Goal: Task Accomplishment & Management: Manage account settings

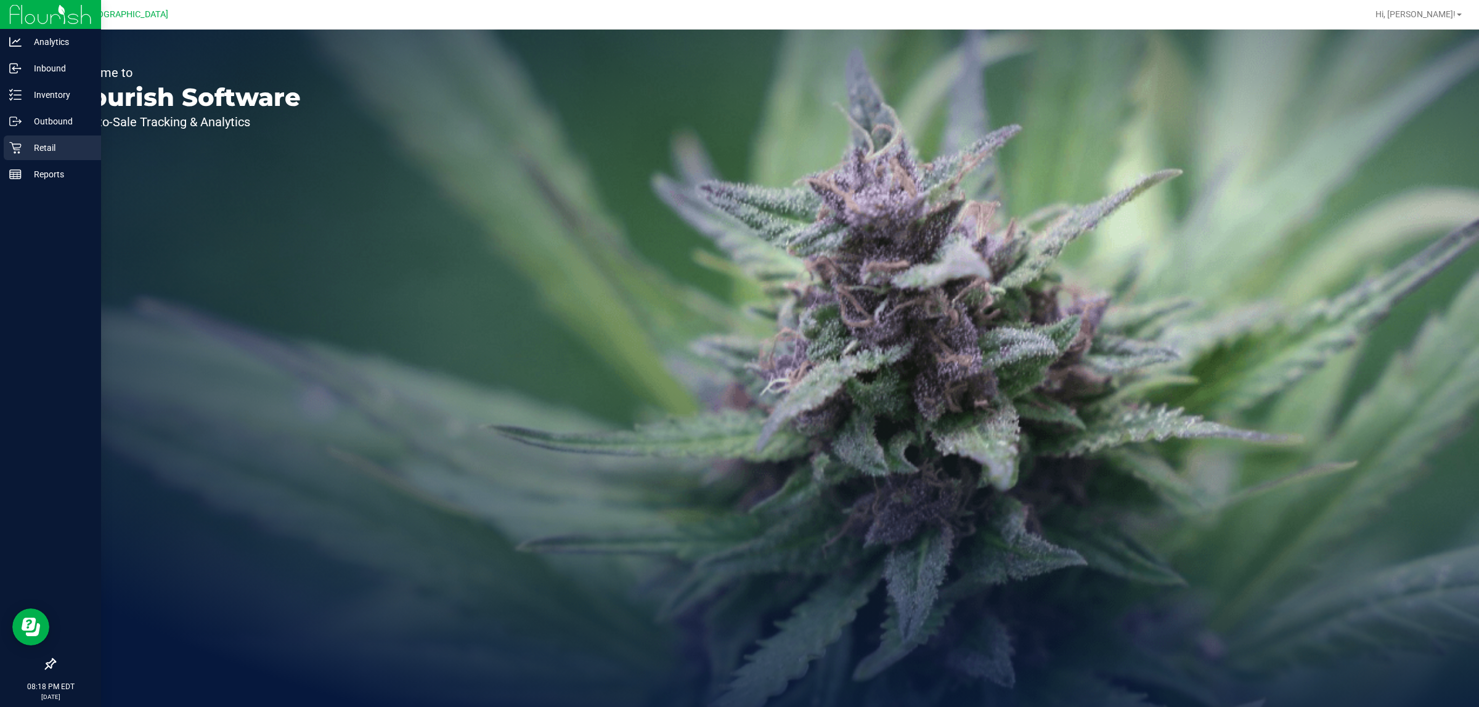
click at [9, 142] on icon at bounding box center [15, 148] width 12 height 12
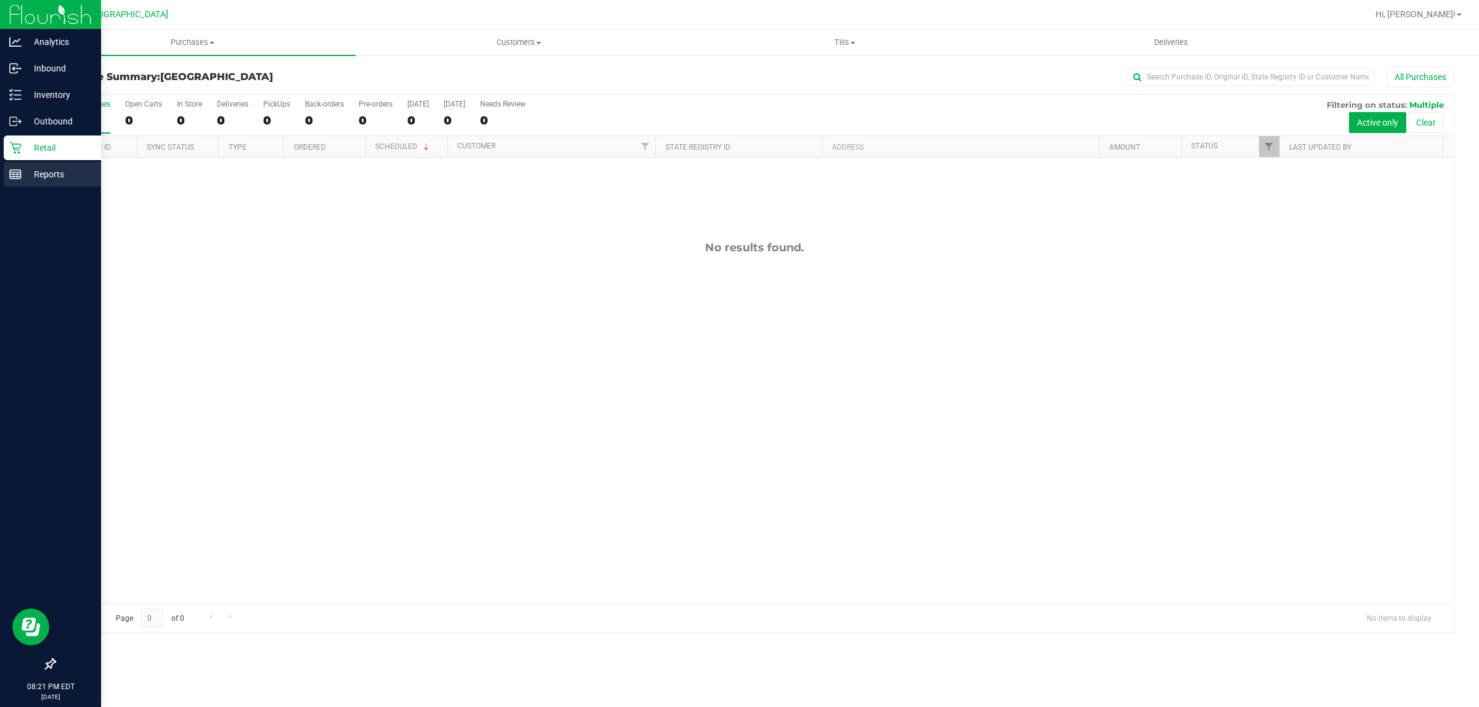
click at [14, 169] on icon at bounding box center [15, 174] width 12 height 12
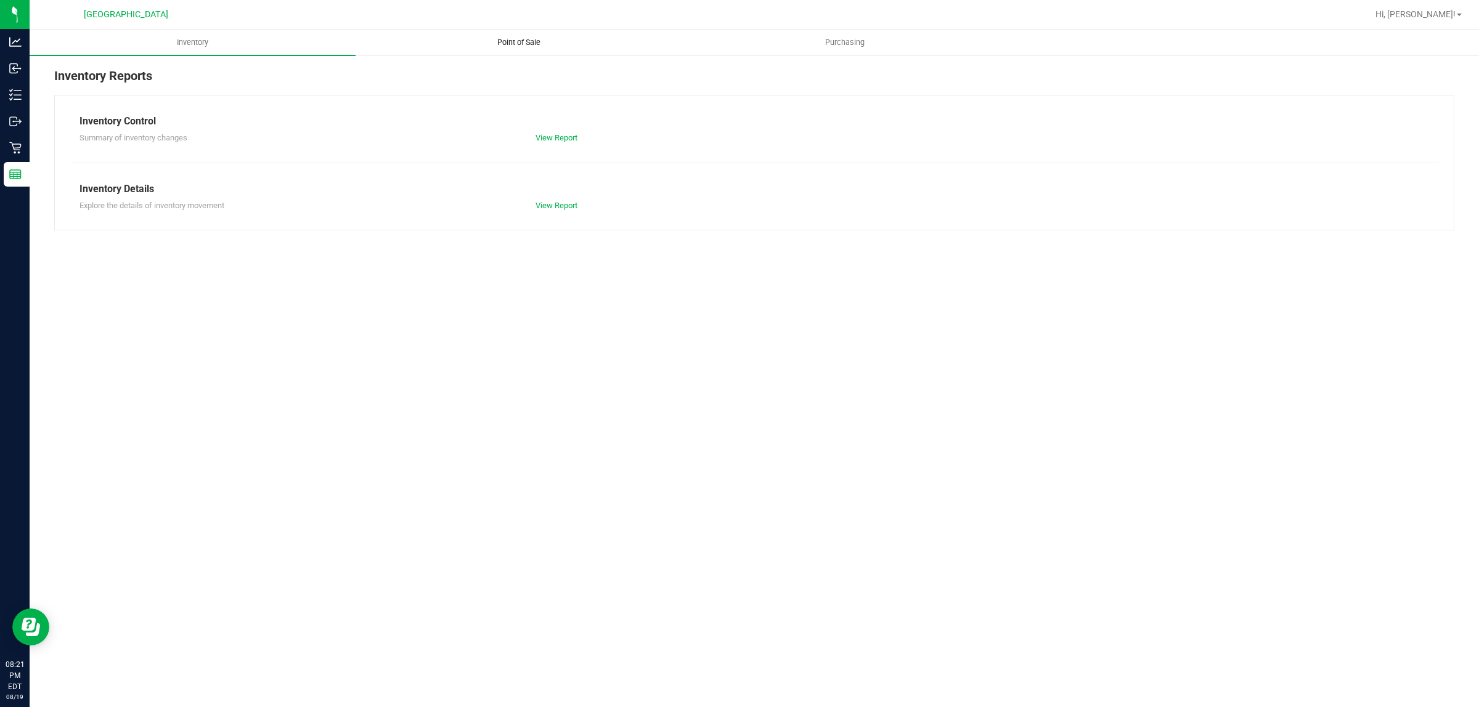
click at [524, 46] on span "Point of Sale" at bounding box center [519, 42] width 76 height 11
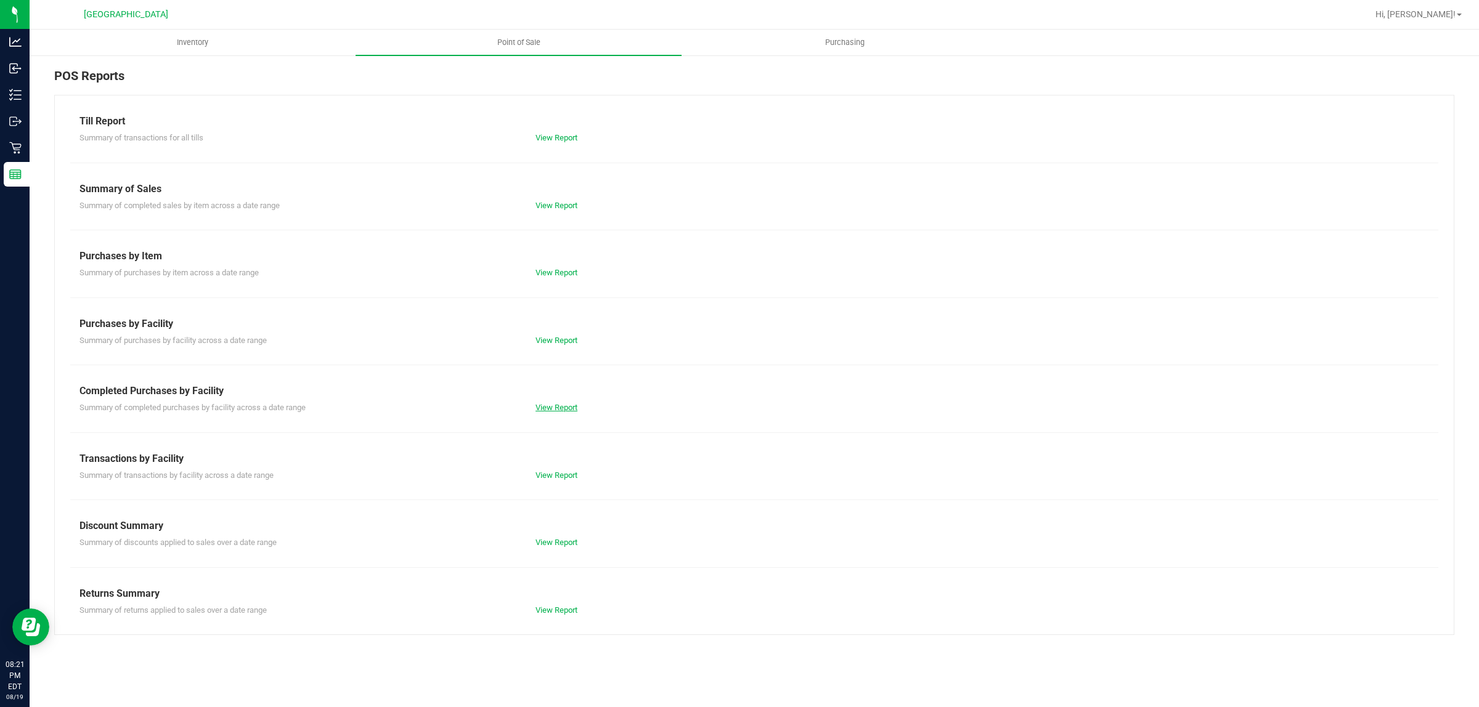
click at [555, 410] on link "View Report" at bounding box center [556, 407] width 42 height 9
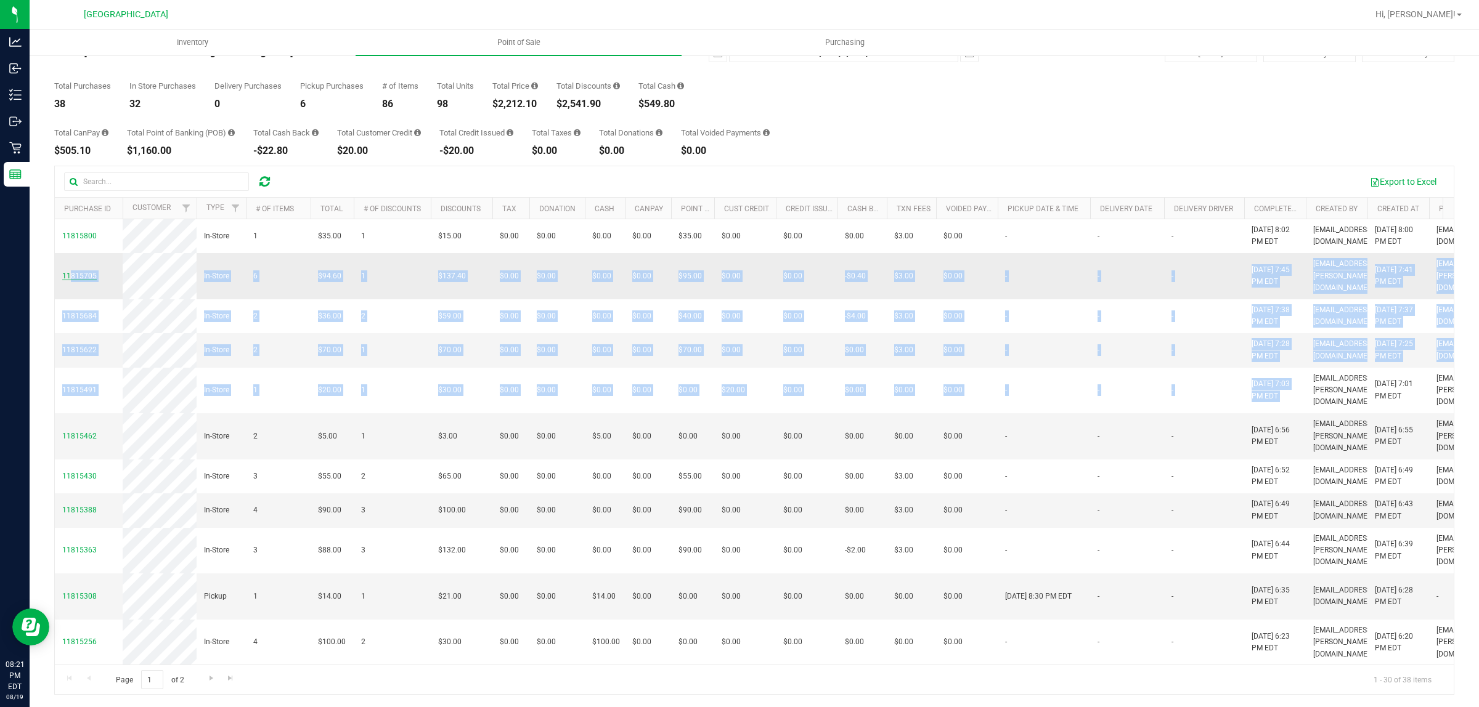
drag, startPoint x: 1089, startPoint y: 442, endPoint x: 72, endPoint y: 285, distance: 1029.2
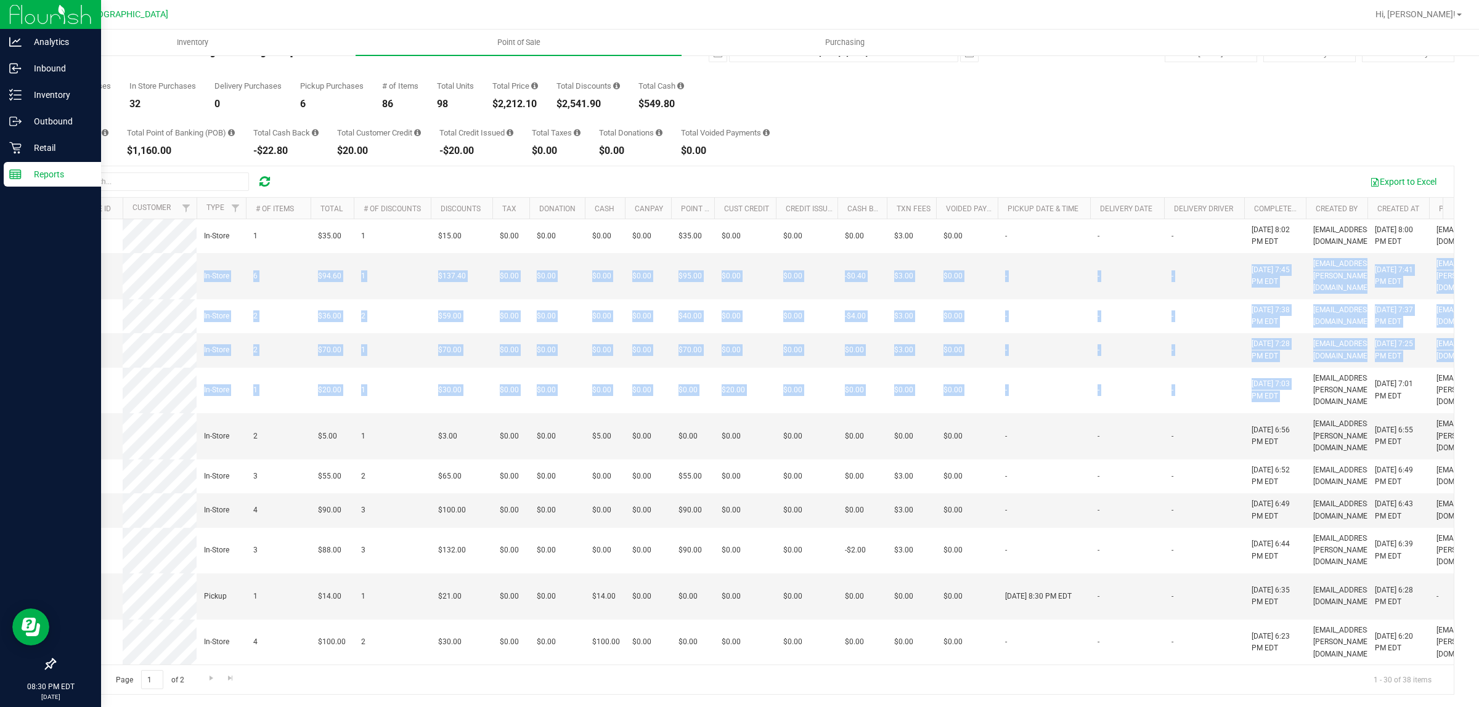
click at [57, 174] on p "Reports" at bounding box center [59, 174] width 74 height 15
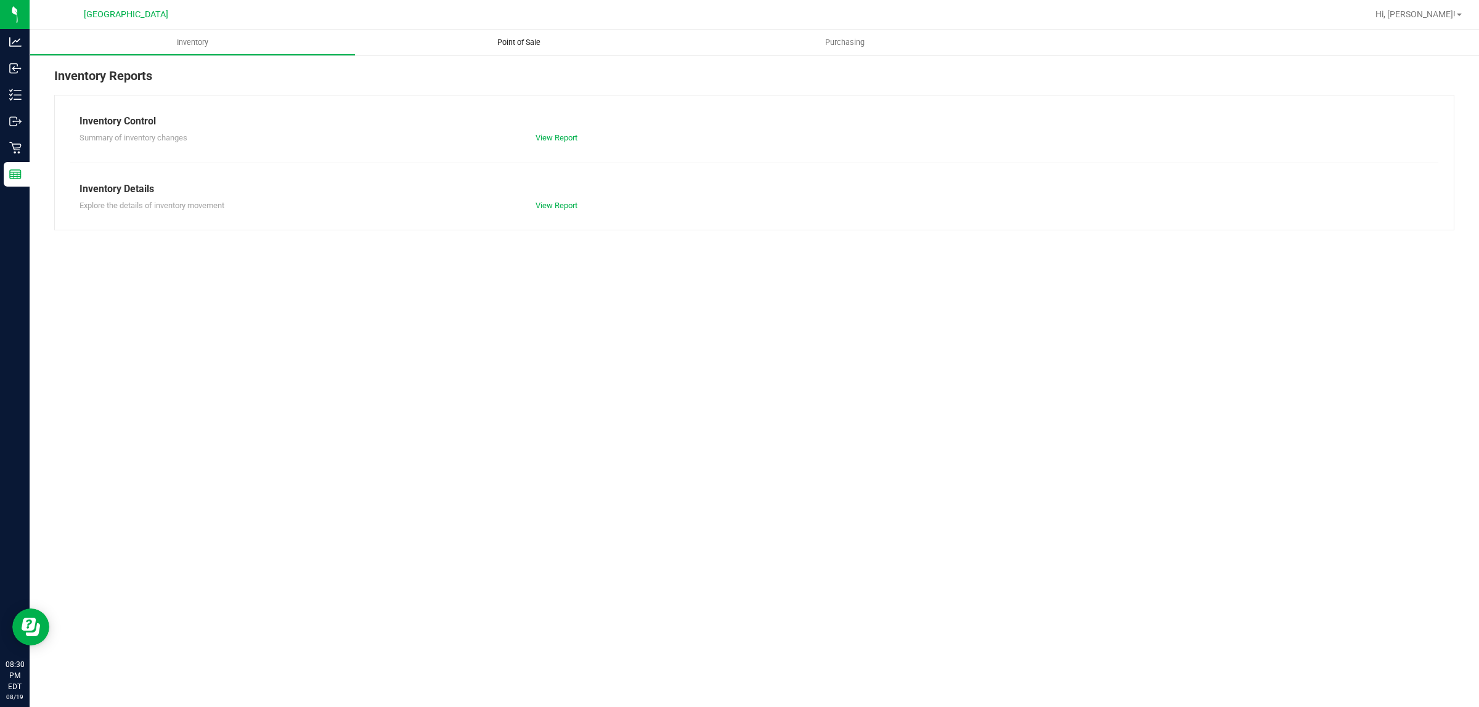
click at [524, 48] on uib-tab-heading "Point of Sale" at bounding box center [519, 43] width 326 height 26
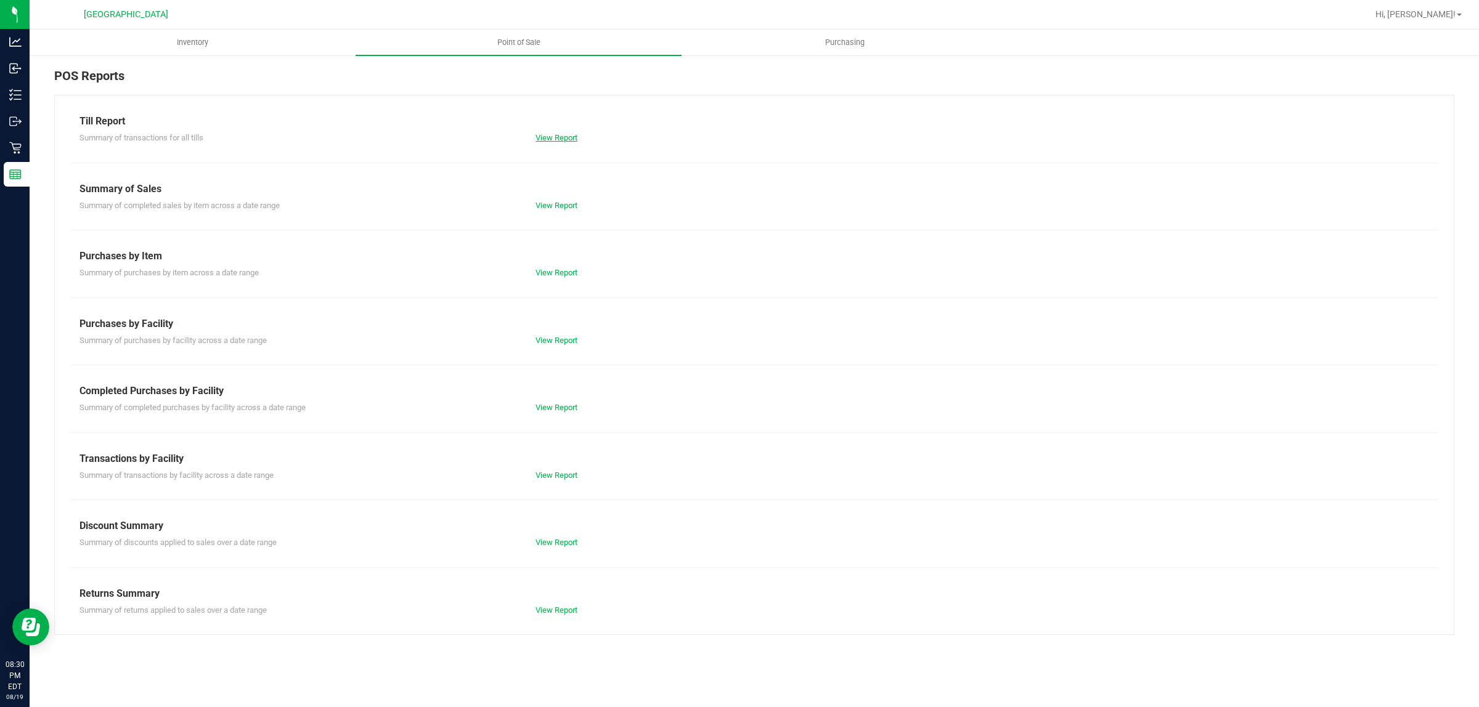
click at [550, 142] on link "View Report" at bounding box center [556, 137] width 42 height 9
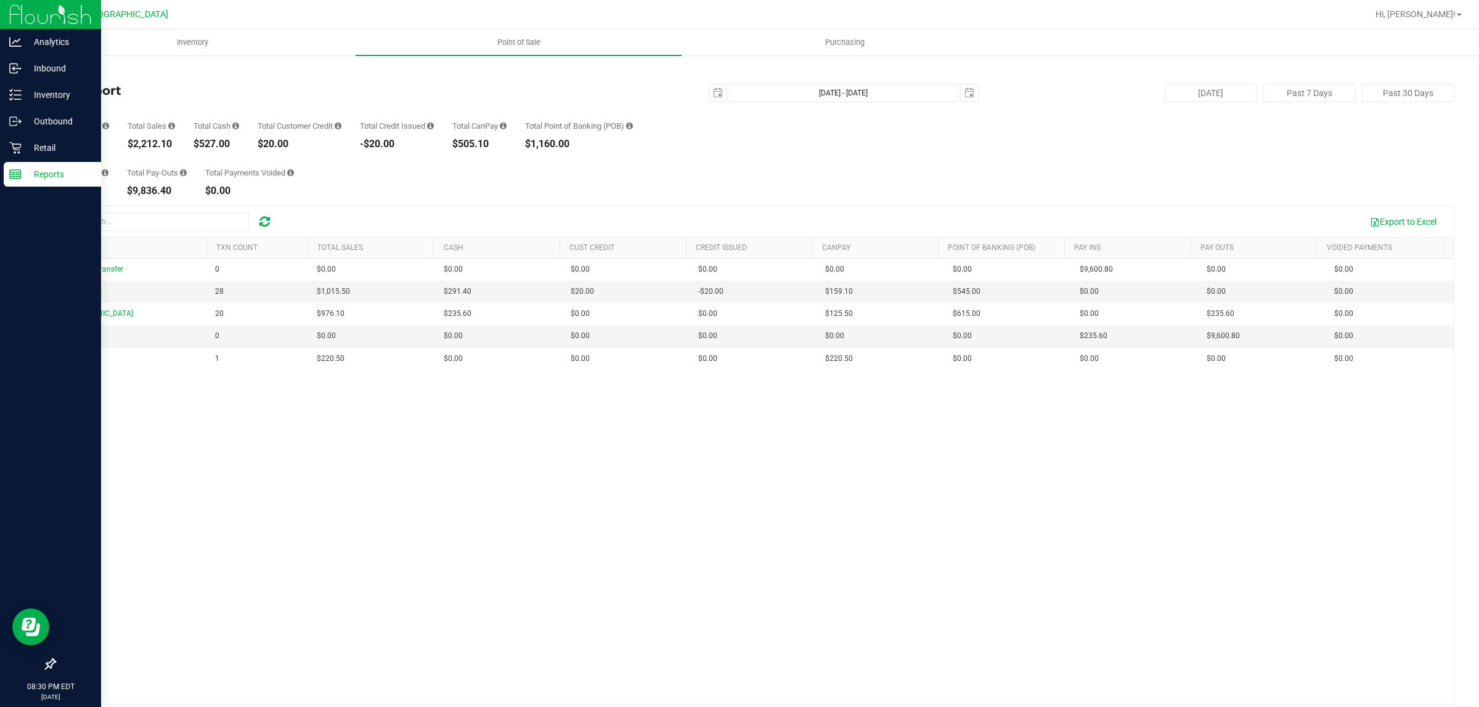
click at [14, 170] on rect at bounding box center [15, 174] width 11 height 9
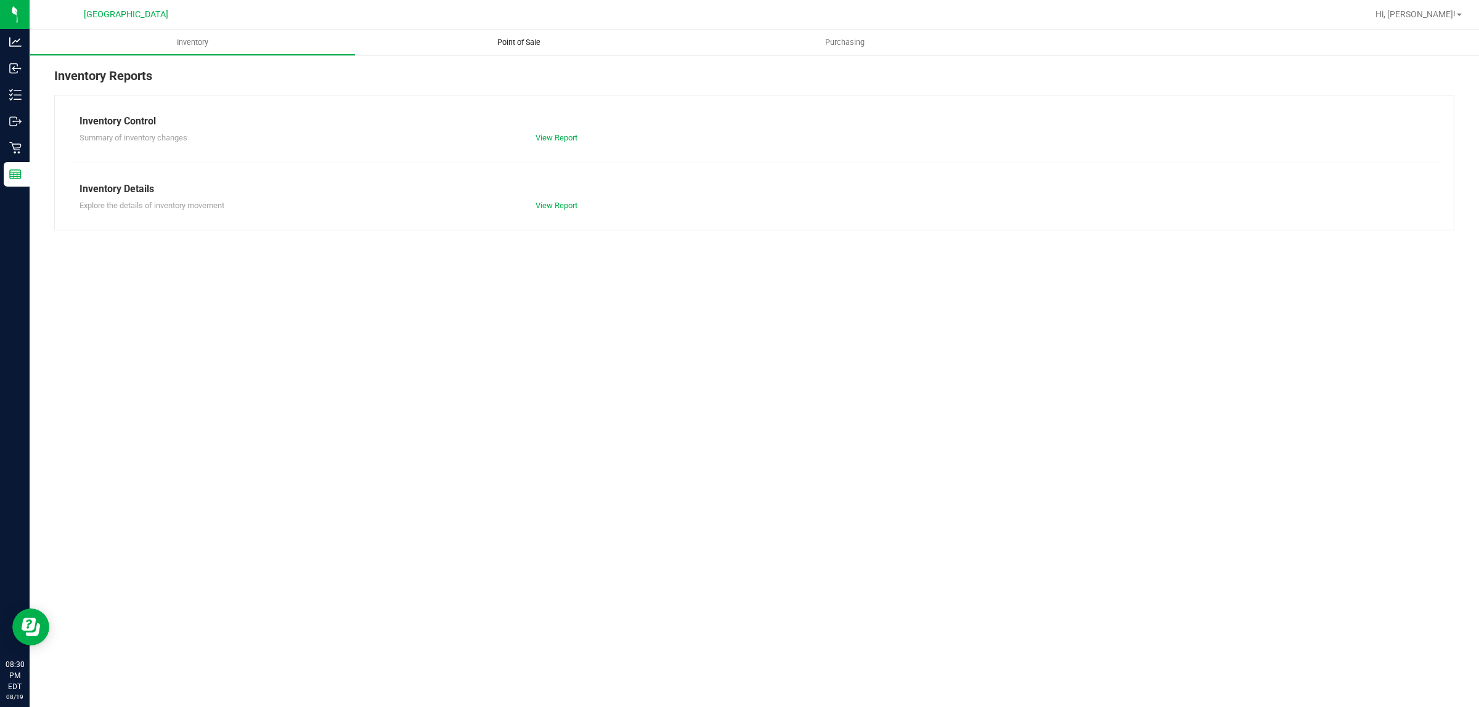
click at [528, 47] on span "Point of Sale" at bounding box center [519, 42] width 76 height 11
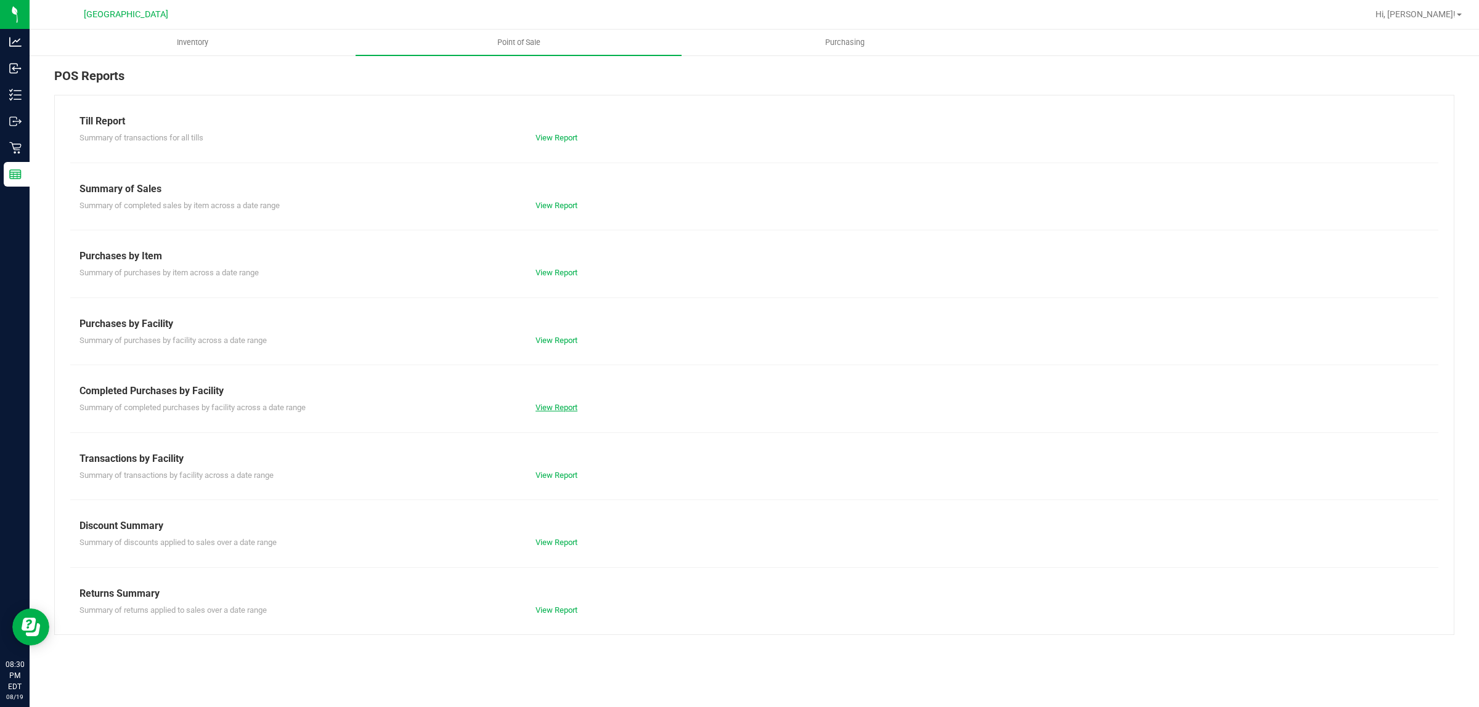
click at [556, 409] on link "View Report" at bounding box center [556, 407] width 42 height 9
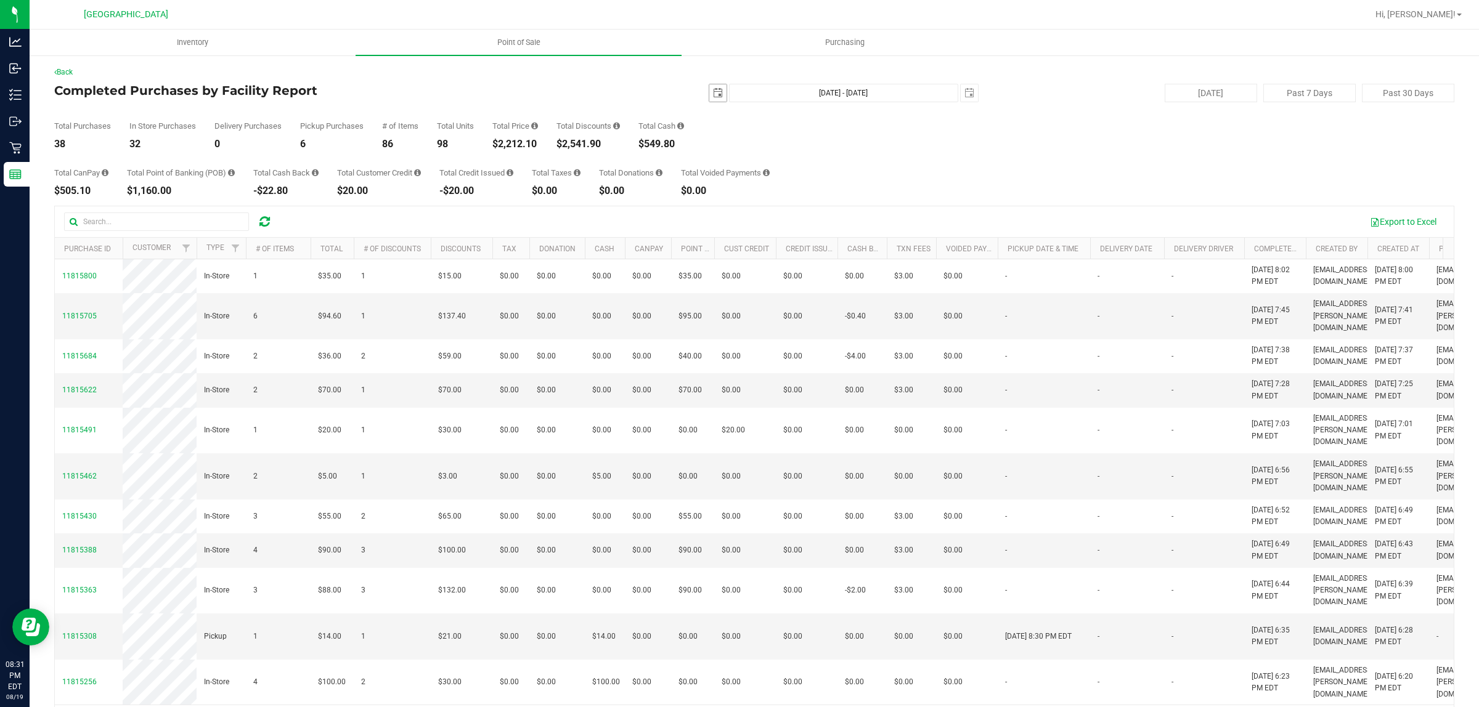
click at [713, 88] on span "select" at bounding box center [718, 93] width 10 height 10
drag, startPoint x: 715, startPoint y: 224, endPoint x: 722, endPoint y: 222, distance: 6.4
click at [719, 222] on link "17" at bounding box center [712, 218] width 18 height 19
type input "[DATE]"
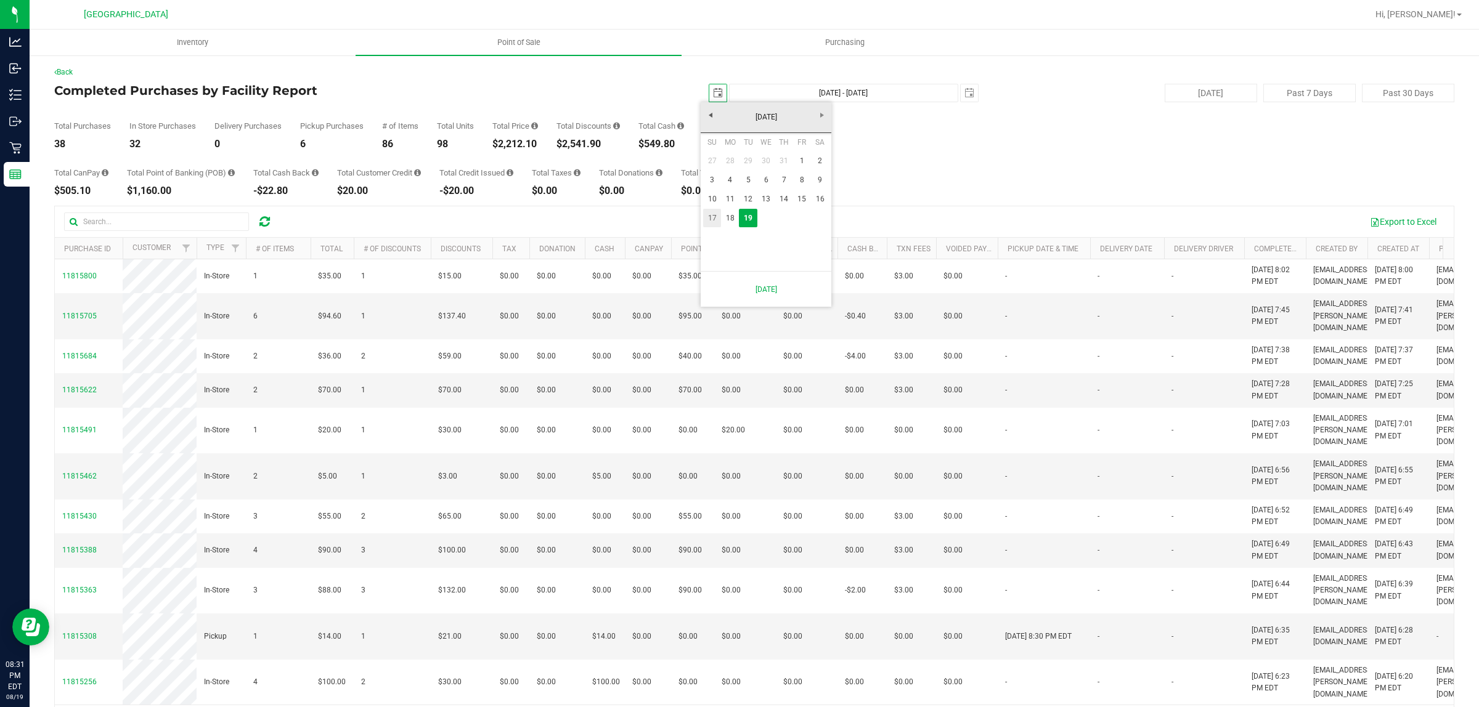
type input "[DATE] - [DATE]"
click at [702, 85] on div "[DATE] [DATE] - [DATE] [DATE]" at bounding box center [749, 93] width 476 height 18
click at [709, 85] on span "select" at bounding box center [717, 92] width 17 height 17
click at [794, 161] on link "1" at bounding box center [802, 161] width 18 height 19
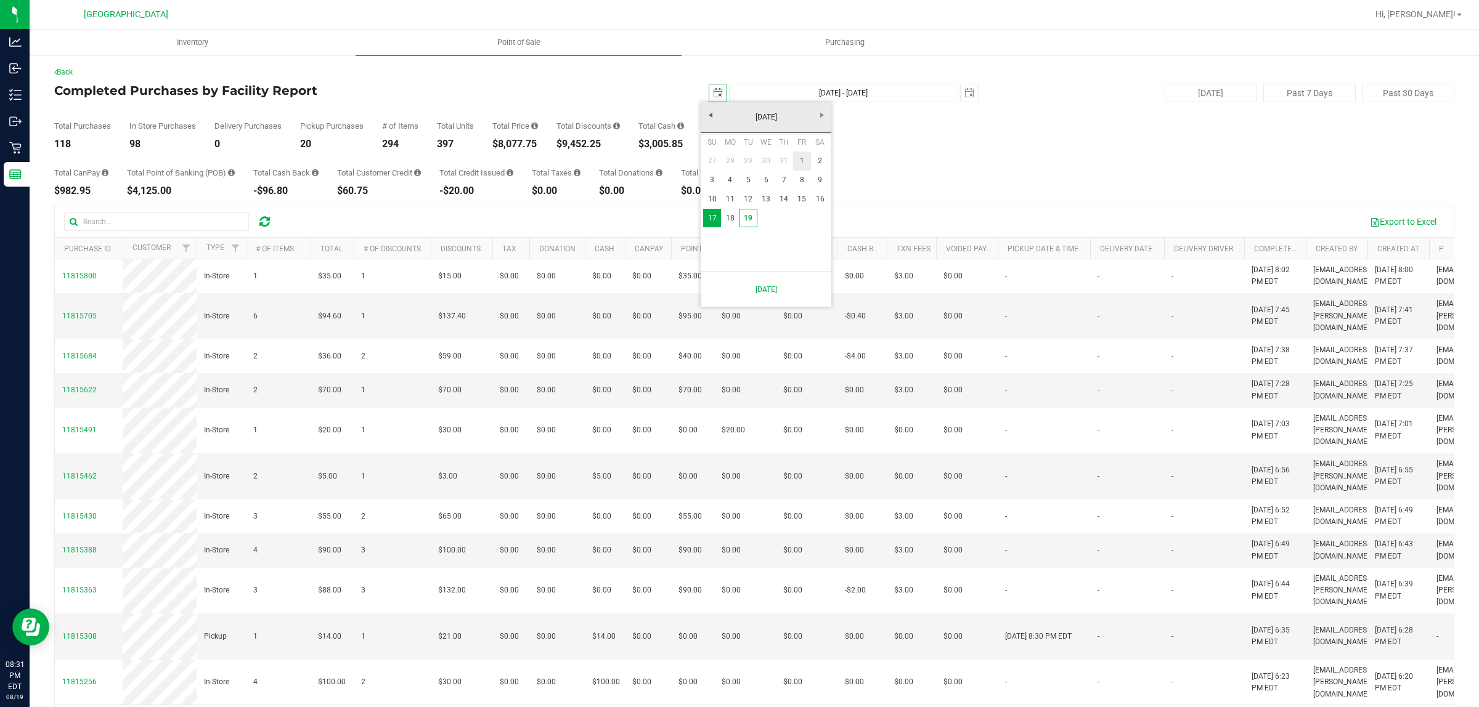
type input "[DATE]"
type input "[DATE] - [DATE]"
click at [848, 45] on span "Purchasing" at bounding box center [844, 42] width 73 height 11
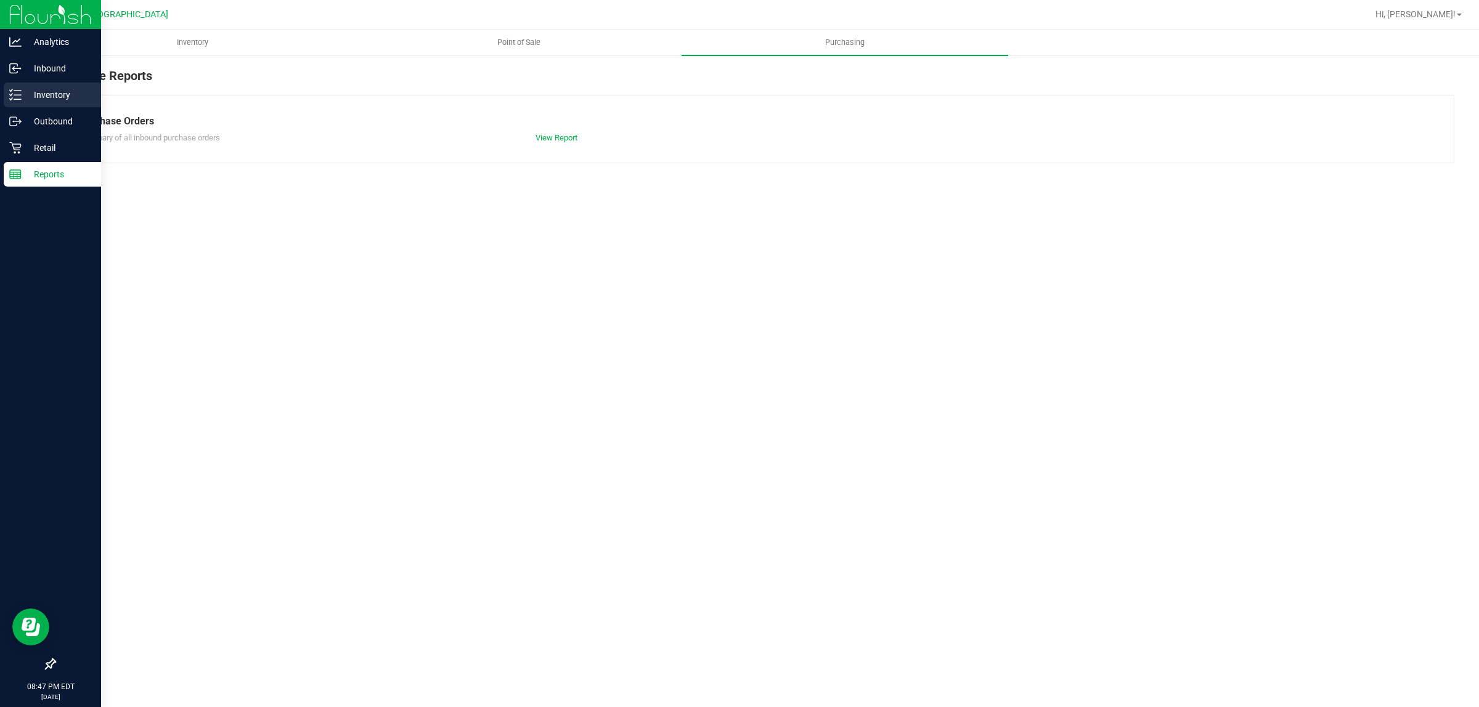
click at [22, 103] on div "Inventory" at bounding box center [52, 95] width 97 height 25
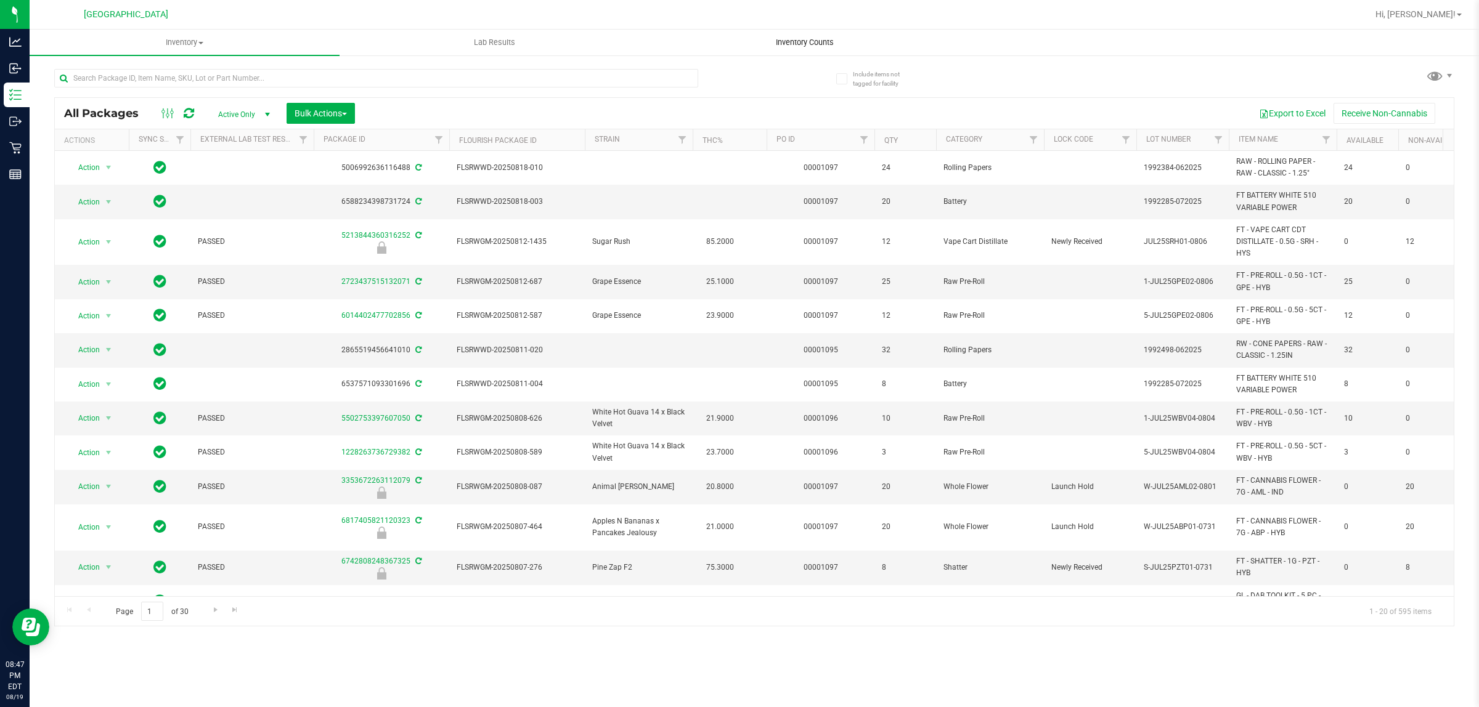
click at [806, 41] on span "Inventory Counts" at bounding box center [804, 42] width 91 height 11
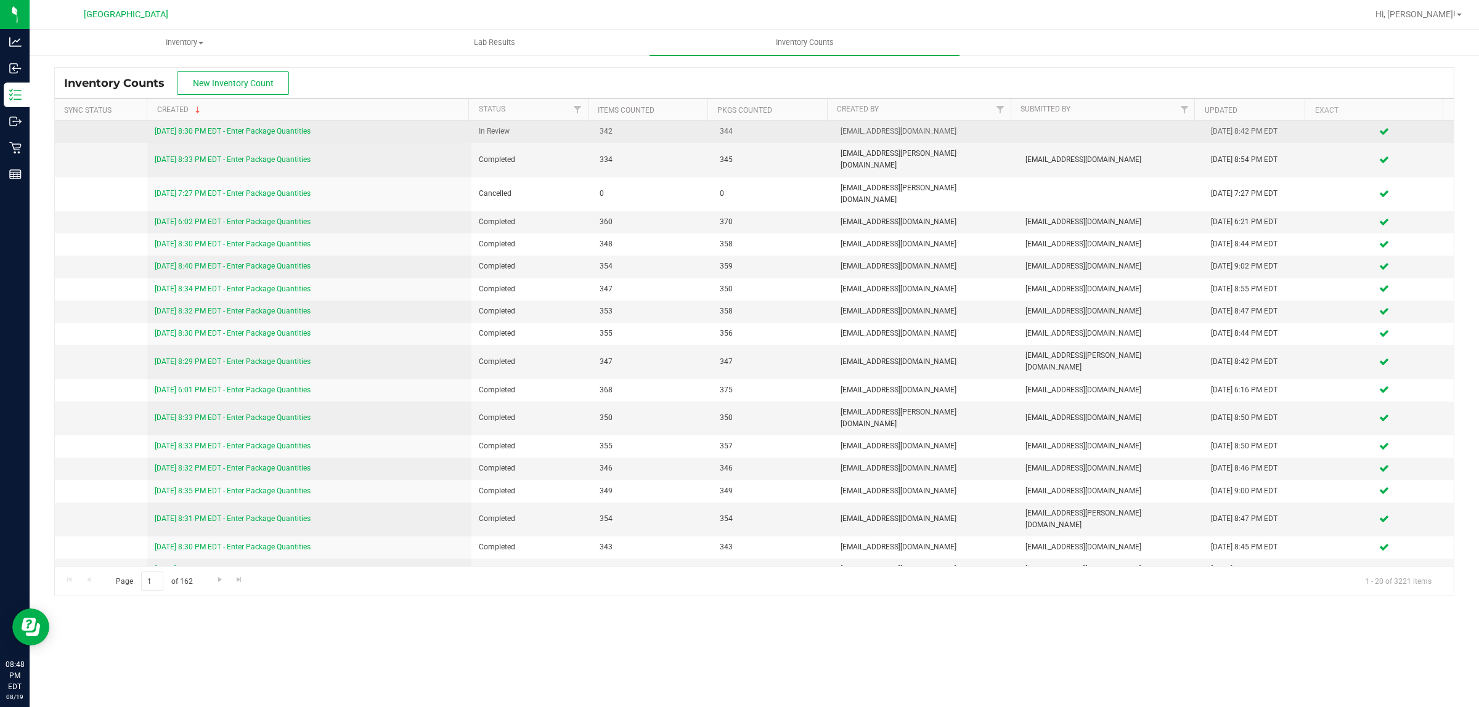
click at [254, 130] on link "[DATE] 8:30 PM EDT - Enter Package Quantities" at bounding box center [233, 131] width 156 height 9
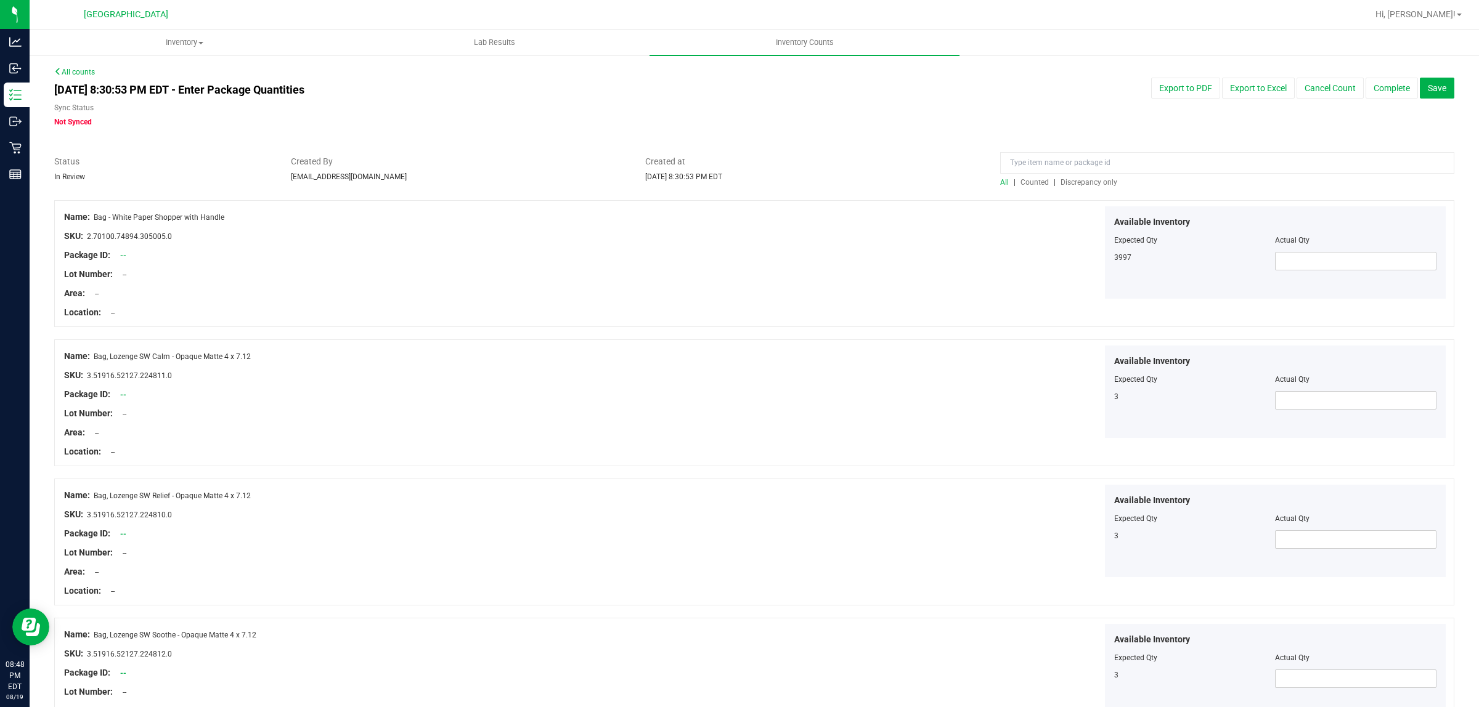
click at [1073, 178] on span "Discrepancy only" at bounding box center [1088, 182] width 57 height 9
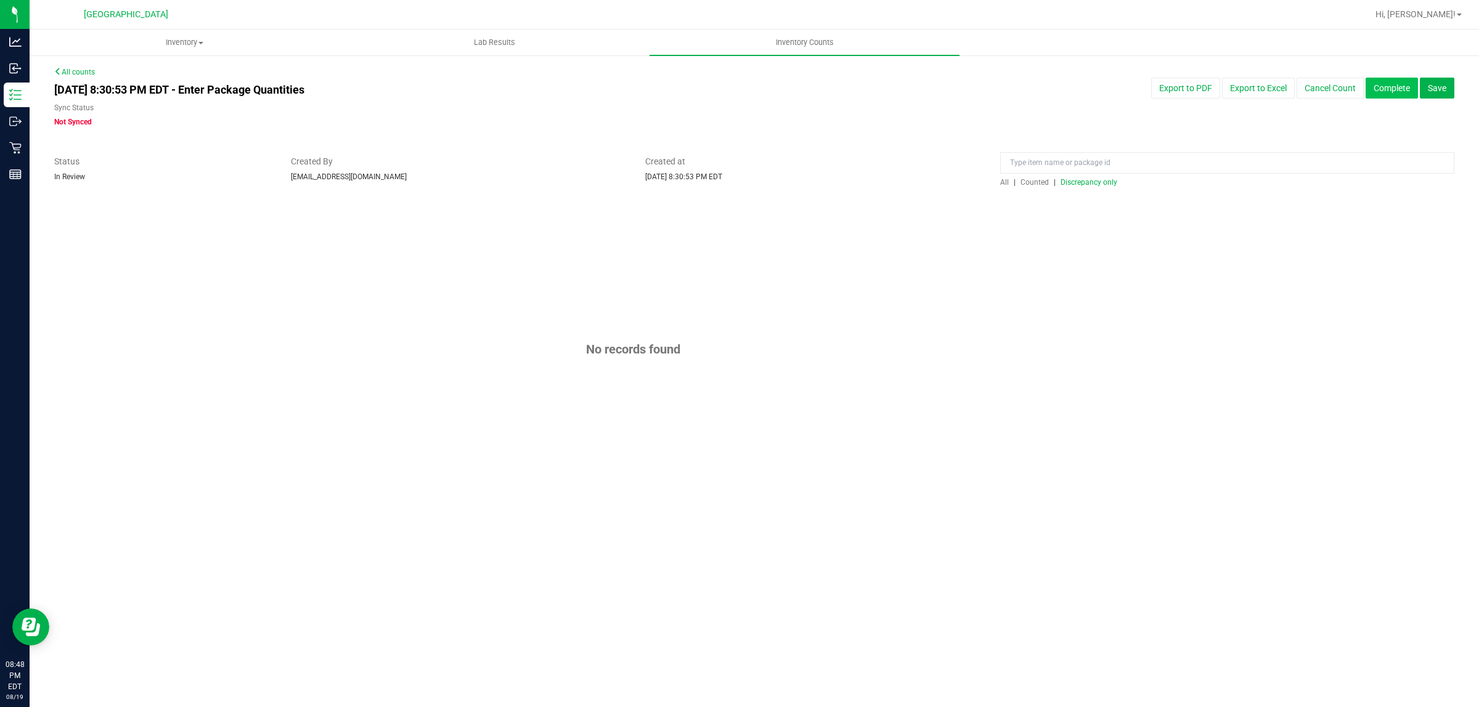
click at [1384, 97] on button "Complete" at bounding box center [1391, 88] width 52 height 21
